Goal: Task Accomplishment & Management: Manage account settings

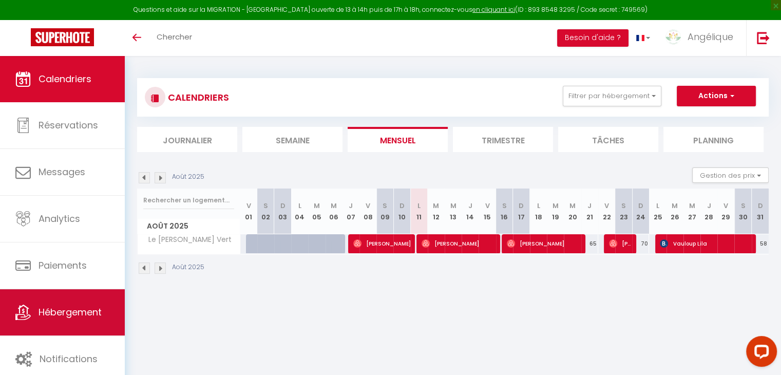
click at [70, 323] on link "Hébergement" at bounding box center [62, 312] width 125 height 46
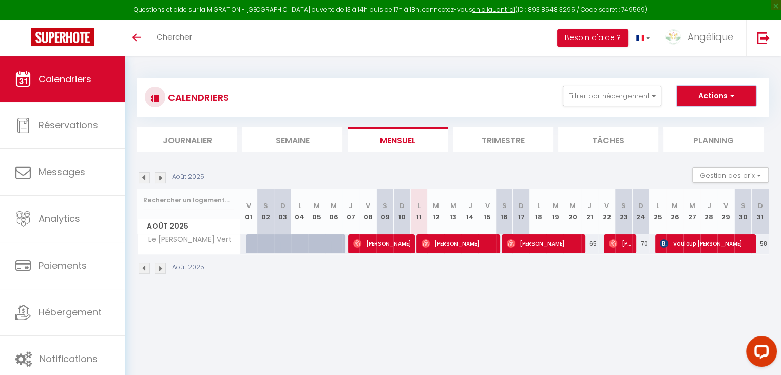
click at [733, 93] on span "button" at bounding box center [731, 95] width 6 height 10
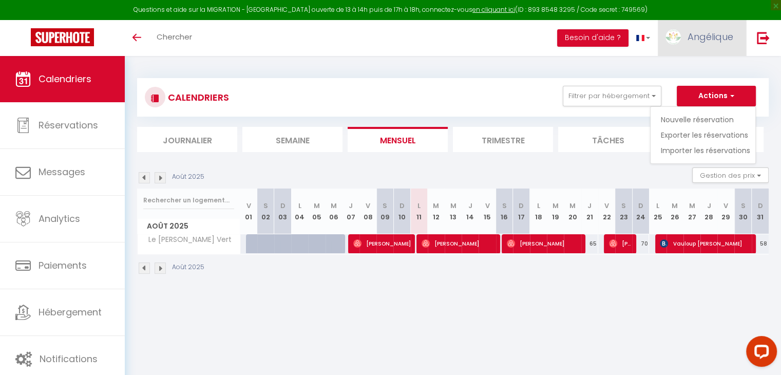
click at [706, 30] on span "Angélique" at bounding box center [711, 36] width 46 height 13
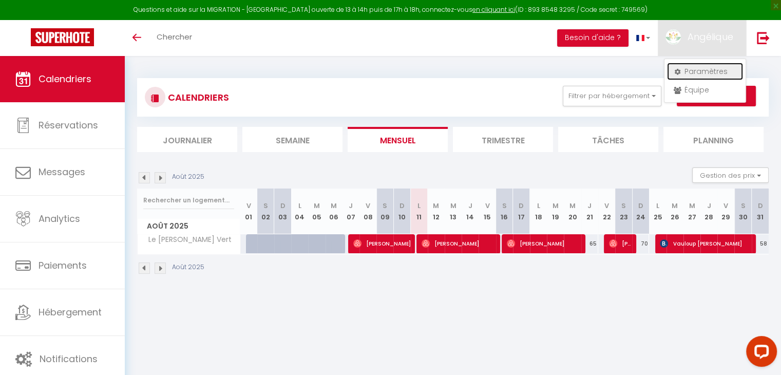
click at [705, 78] on link "Paramètres" at bounding box center [705, 71] width 76 height 17
select select "fr"
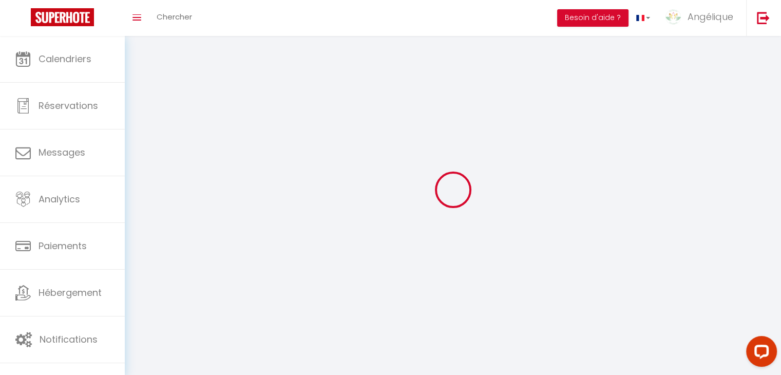
type input "Angélique"
type input "Fossati"
type input "0762353312"
type input "[STREET_ADDRESS] bas"
type input "Canet"
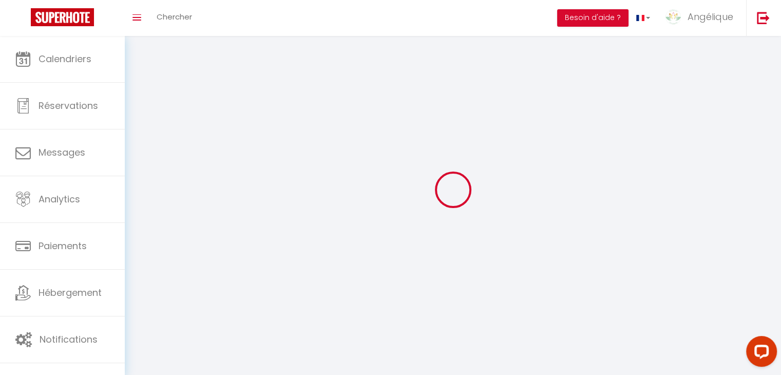
type input "34800"
select select "28"
type input "Oe8zjB7KbWRi1obfjU3DTD55h"
type input "eYHVjDSup1lrrEadfOIC7kEuR"
select select "fr"
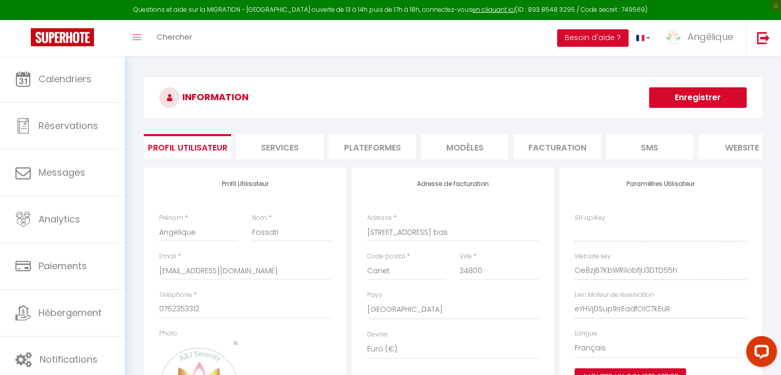
type input "Oe8zjB7KbWRi1obfjU3DTD55h"
type input "eYHVjDSup1lrrEadfOIC7kEuR"
type input "[URL][DOMAIN_NAME]"
click at [279, 147] on li "Services" at bounding box center [279, 146] width 87 height 25
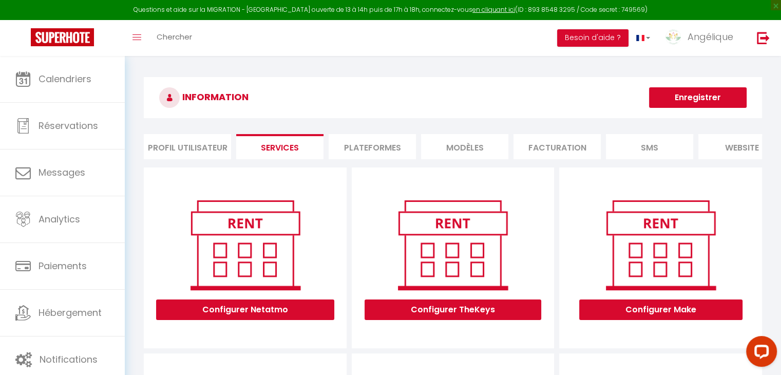
click at [403, 145] on li "Plateformes" at bounding box center [372, 146] width 87 height 25
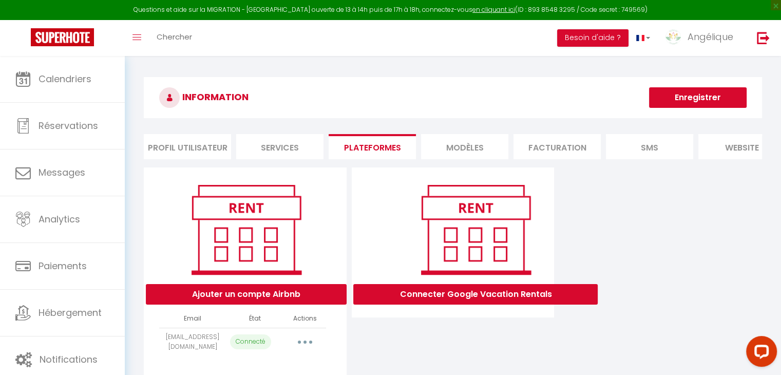
click at [468, 143] on li "MODÈLES" at bounding box center [464, 146] width 87 height 25
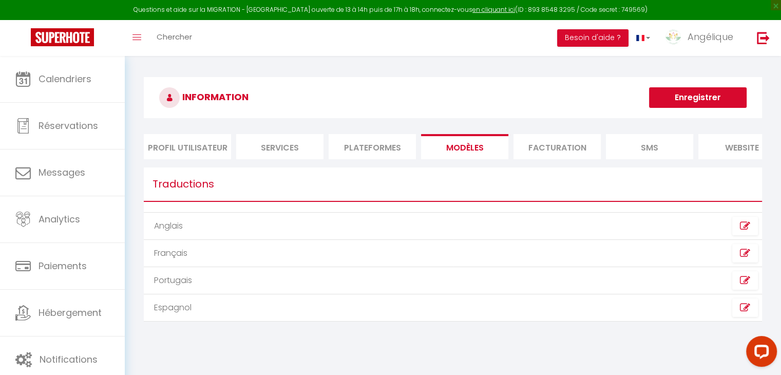
click at [549, 138] on li "Facturation" at bounding box center [557, 146] width 87 height 25
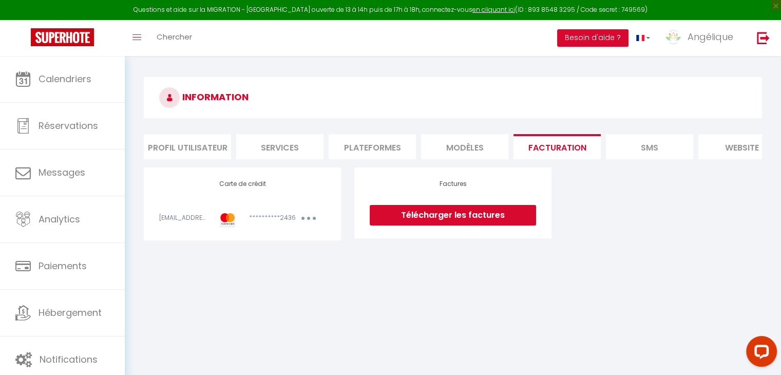
click at [647, 150] on li "SMS" at bounding box center [649, 146] width 87 height 25
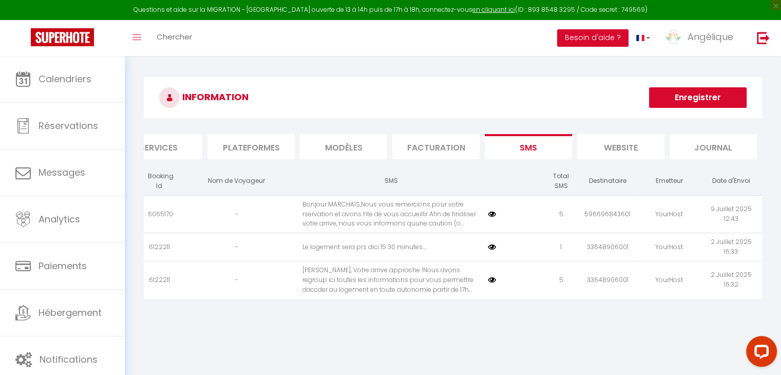
scroll to position [0, 121]
click at [622, 145] on li "website" at bounding box center [621, 146] width 87 height 25
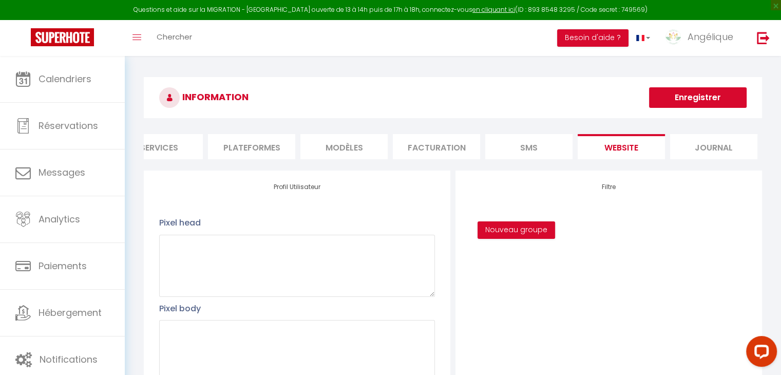
click at [703, 146] on li "Journal" at bounding box center [713, 146] width 87 height 25
